Goal: Transaction & Acquisition: Purchase product/service

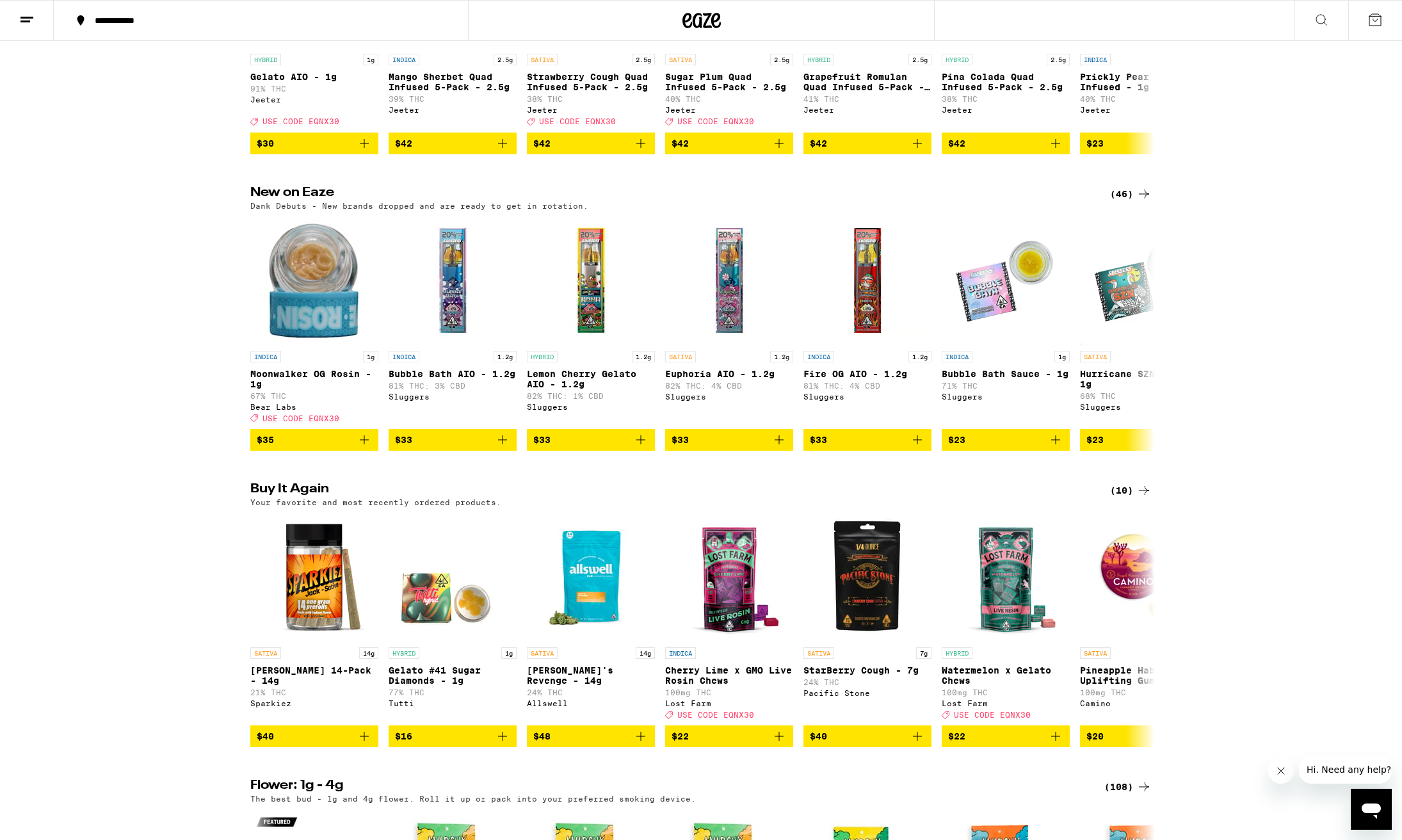
scroll to position [877, 0]
